Goal: Task Accomplishment & Management: Complete application form

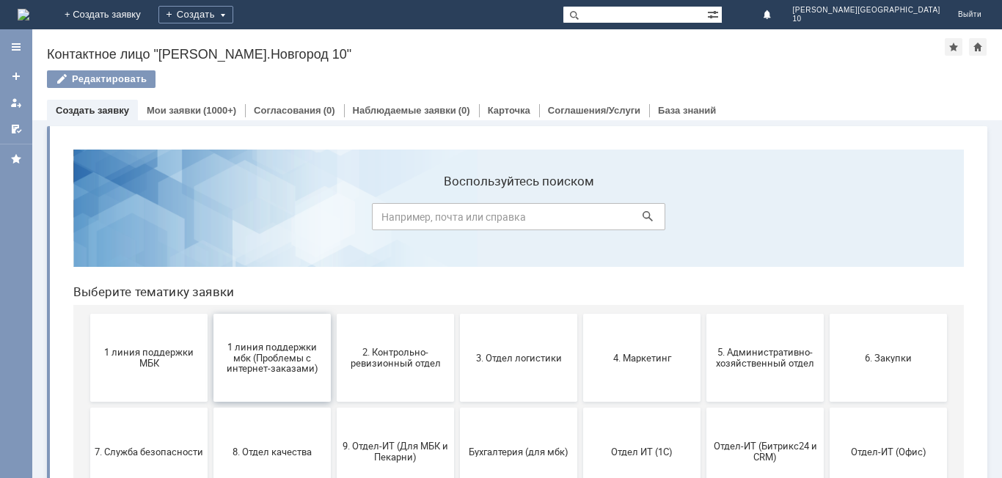
click at [312, 369] on span "1 линия поддержки мбк (Проблемы с интернет-заказами)" at bounding box center [272, 357] width 109 height 33
click at [127, 354] on span "1 линия поддержки МБК" at bounding box center [149, 358] width 109 height 22
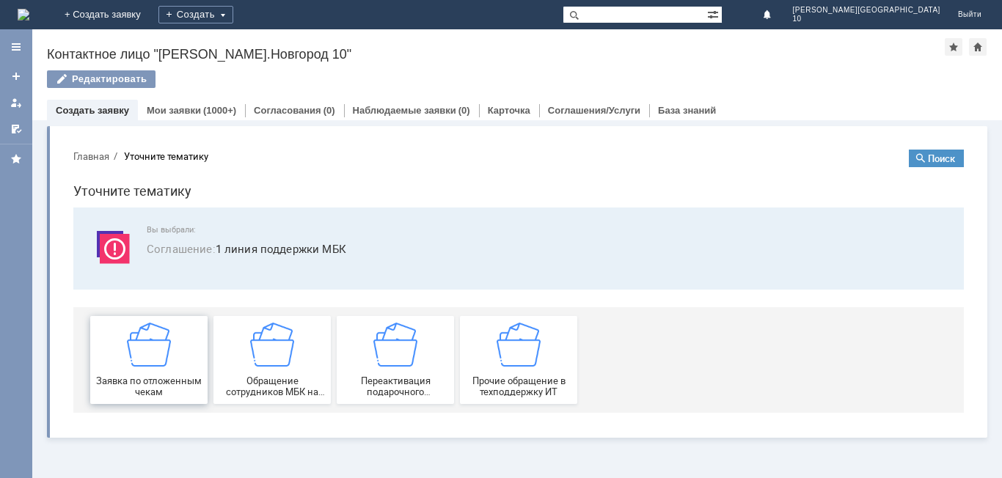
click at [145, 373] on div "Заявка по отложенным чекам" at bounding box center [149, 360] width 109 height 75
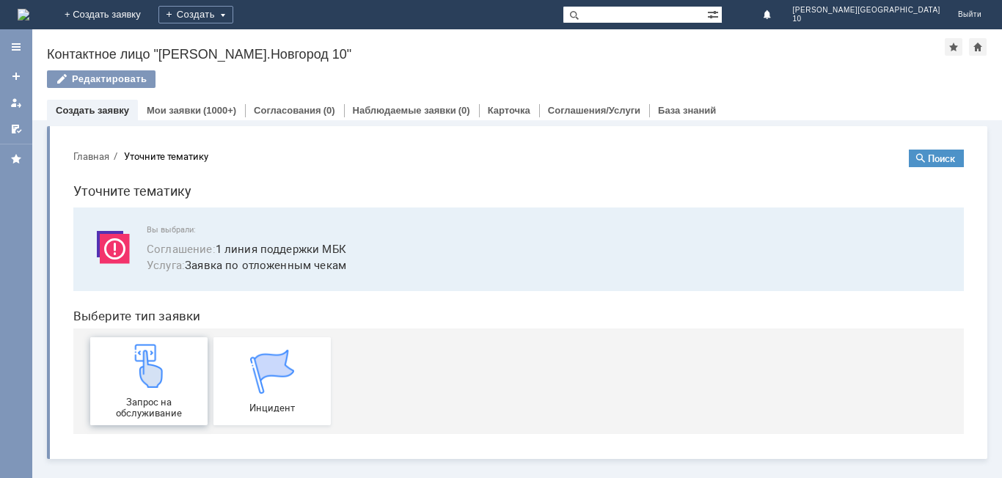
click at [144, 373] on img at bounding box center [149, 366] width 44 height 44
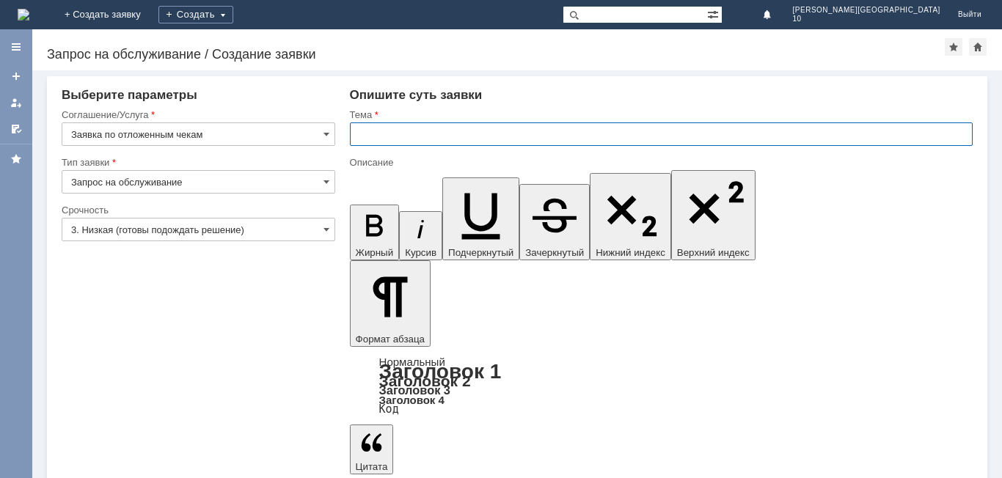
click at [377, 139] on input "text" at bounding box center [661, 134] width 623 height 23
type input "Отложенный чек от [DATE]"
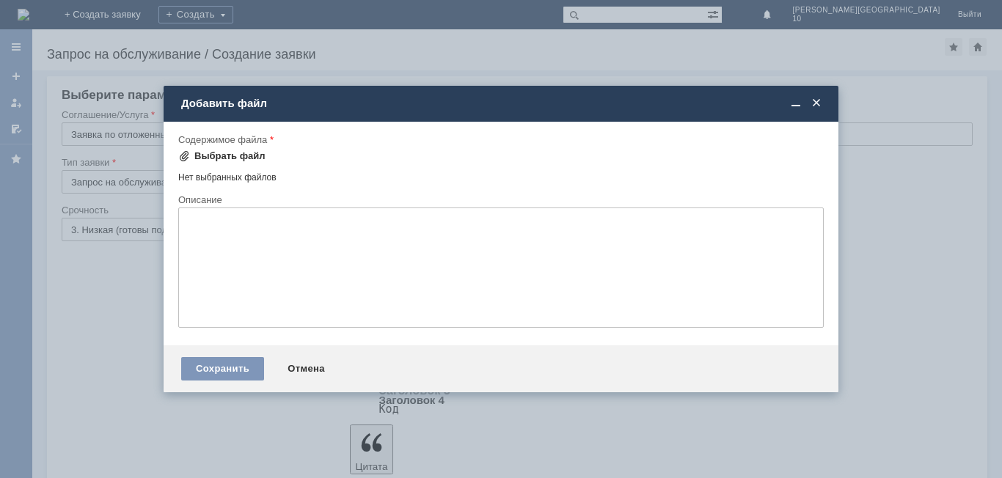
click at [230, 153] on div "Выбрать файл" at bounding box center [229, 156] width 71 height 12
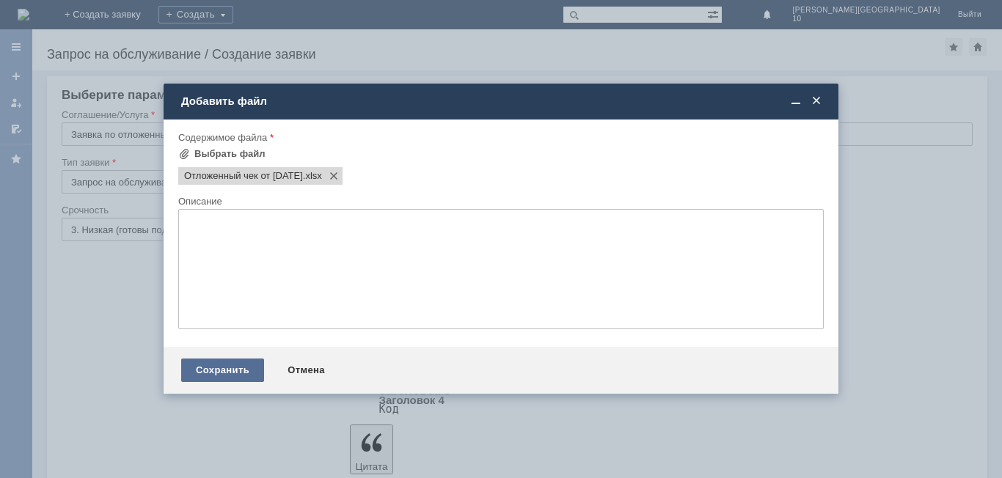
click at [226, 371] on div "Сохранить" at bounding box center [222, 370] width 83 height 23
